Goal: Check status

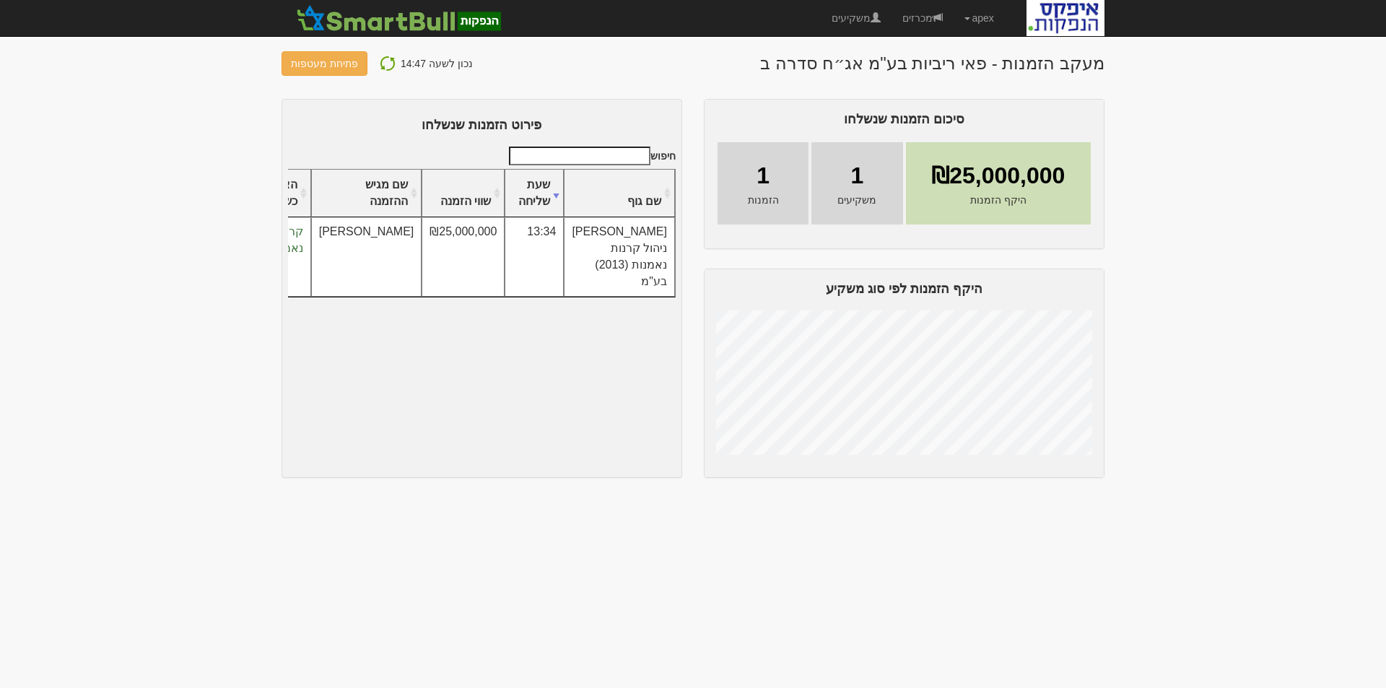
click at [380, 64] on img at bounding box center [387, 63] width 17 height 17
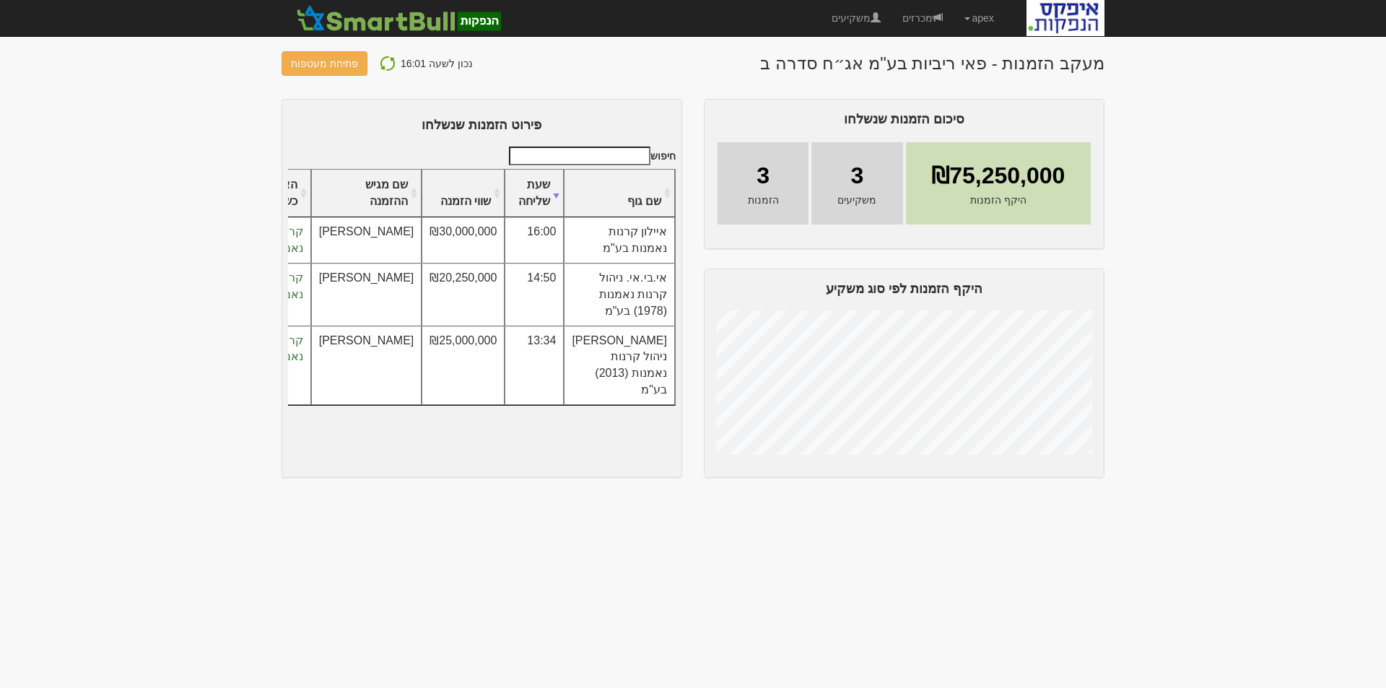
click at [379, 63] on img at bounding box center [387, 63] width 17 height 17
